Goal: Information Seeking & Learning: Learn about a topic

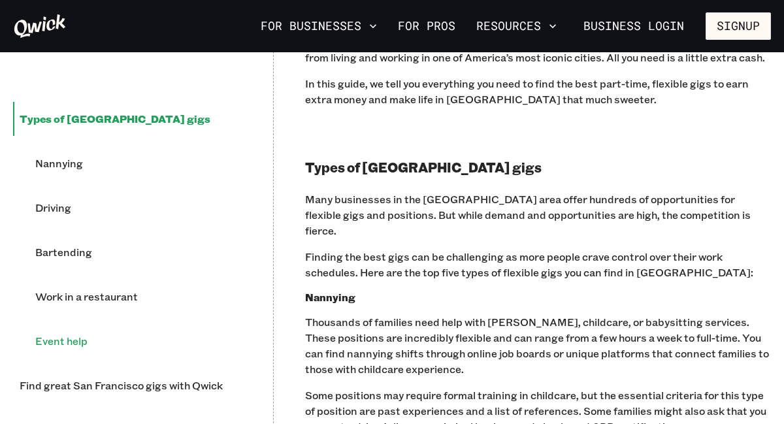
scroll to position [823, 0]
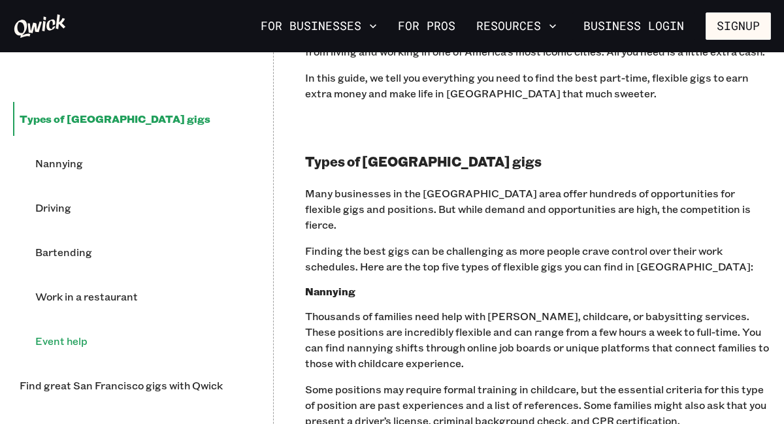
click at [76, 344] on li "Event help" at bounding box center [135, 341] width 213 height 34
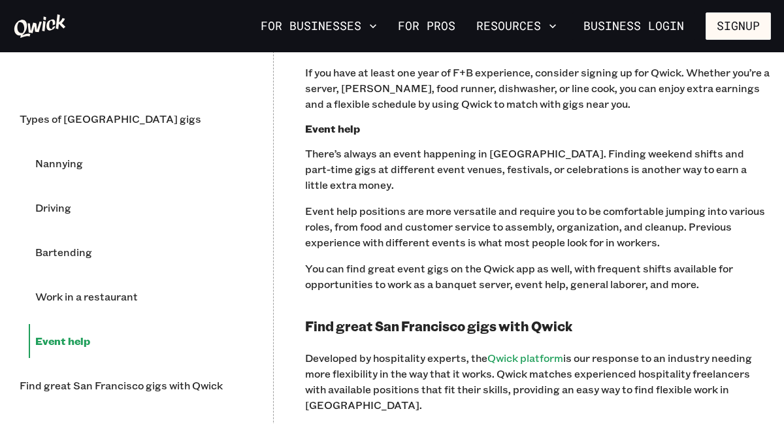
scroll to position [1811, 0]
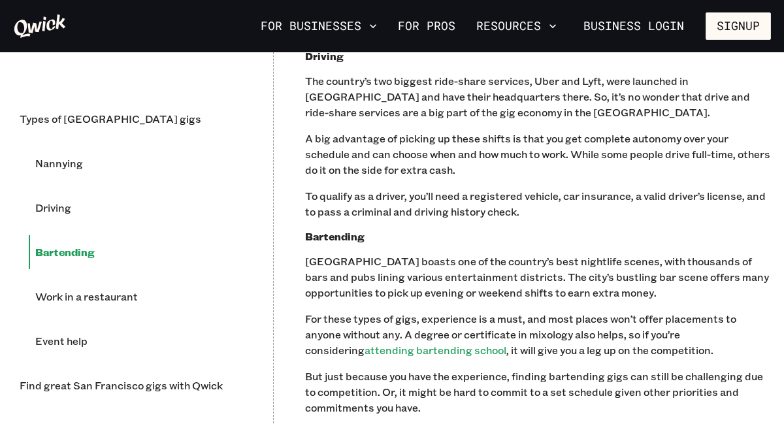
scroll to position [1215, 0]
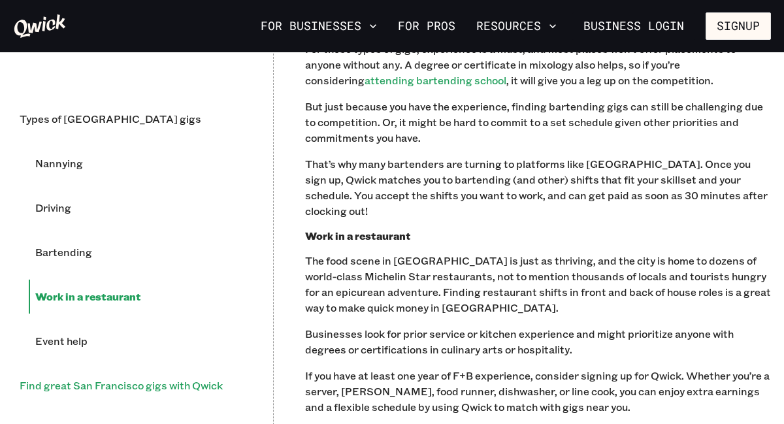
click at [131, 386] on li "Find great San Francisco gigs with Qwick" at bounding box center [127, 386] width 229 height 34
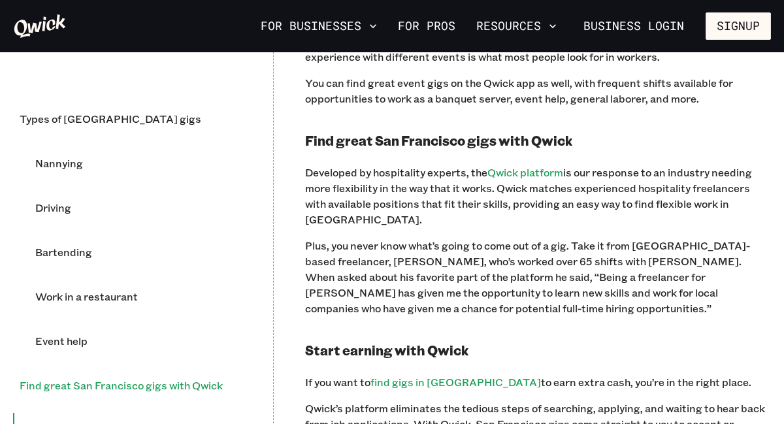
scroll to position [1991, 0]
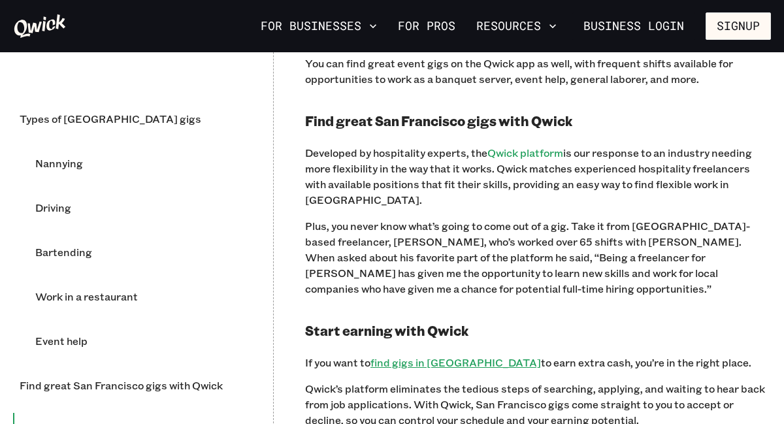
click at [456, 356] on link "find gigs in San Francisco" at bounding box center [456, 363] width 171 height 14
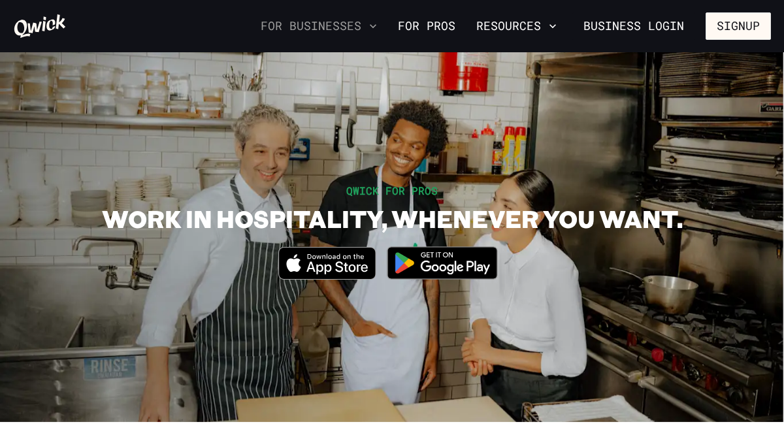
click at [330, 20] on button "For Businesses" at bounding box center [319, 26] width 127 height 22
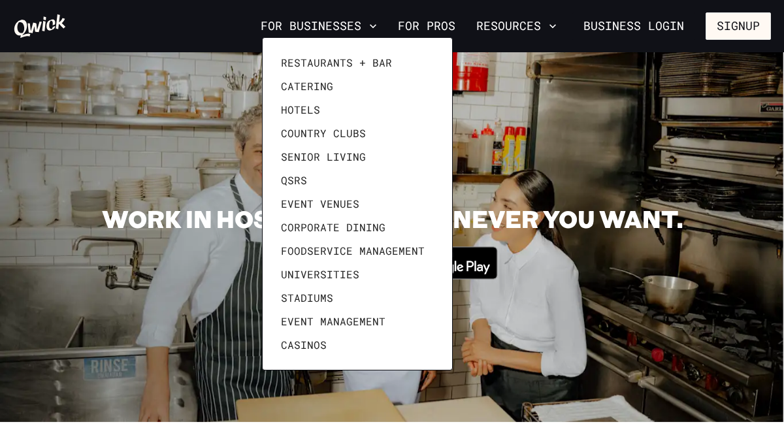
click at [395, 27] on div at bounding box center [392, 212] width 784 height 424
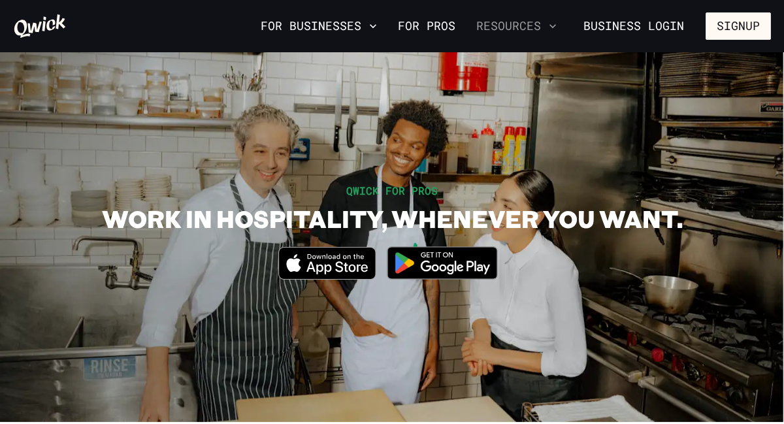
click at [480, 22] on button "Resources" at bounding box center [516, 26] width 91 height 22
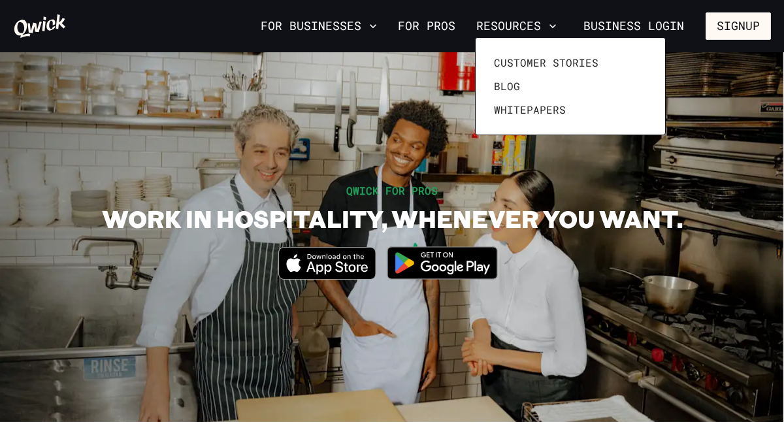
click at [418, 24] on div at bounding box center [392, 212] width 784 height 424
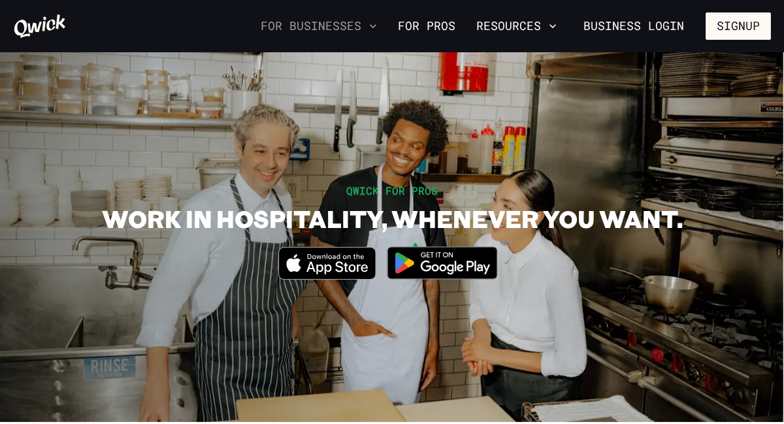
click at [369, 25] on button "For Businesses" at bounding box center [319, 26] width 127 height 22
